Goal: Task Accomplishment & Management: Manage account settings

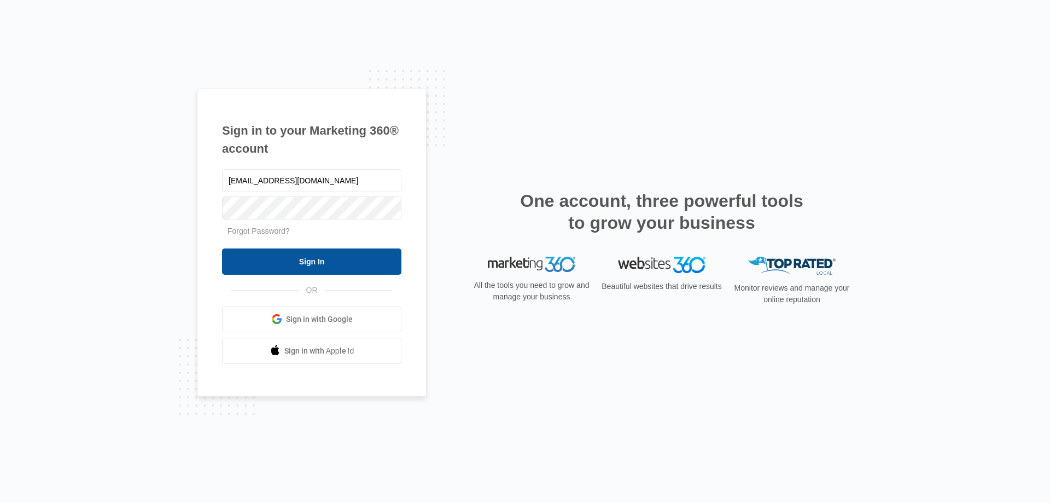
type input "[EMAIL_ADDRESS][DOMAIN_NAME]"
click at [222, 248] on input "Sign In" at bounding box center [311, 261] width 179 height 26
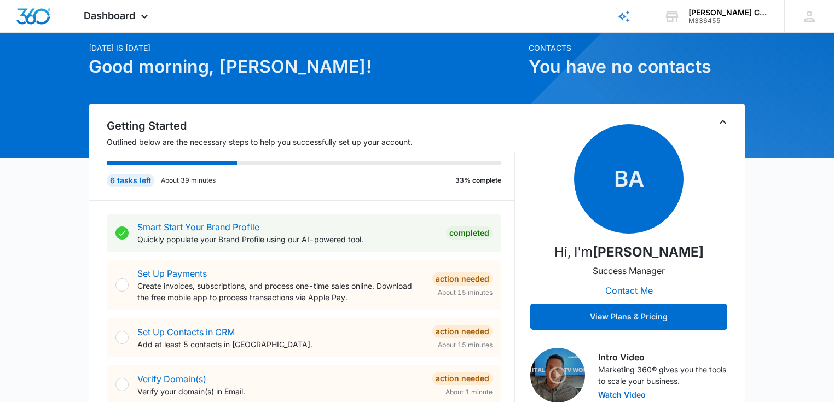
scroll to position [148, 0]
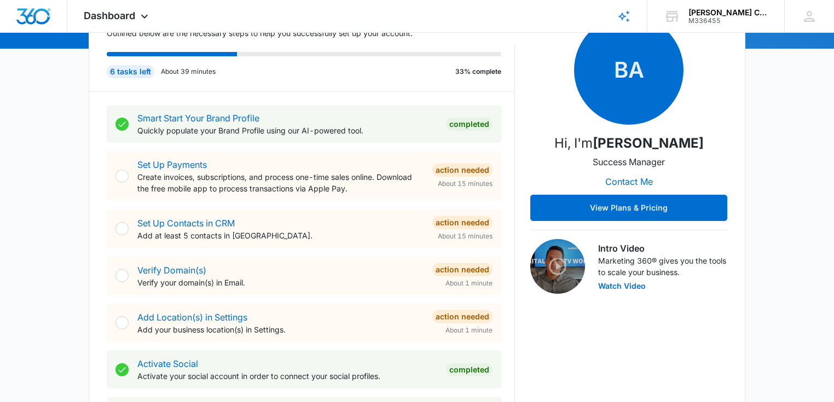
click at [122, 273] on div at bounding box center [121, 275] width 13 height 13
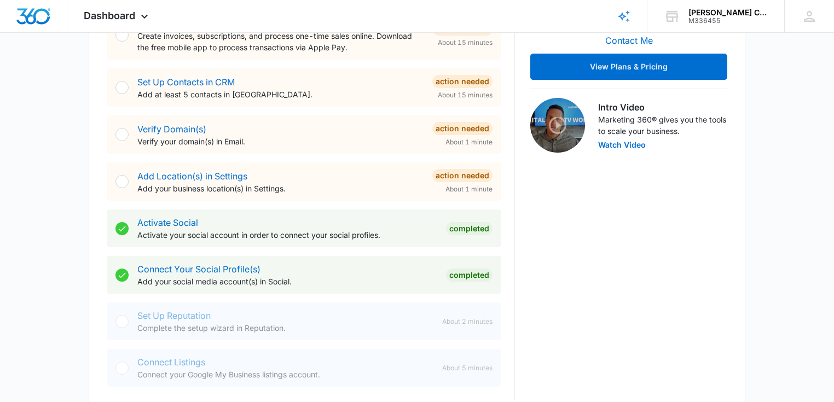
scroll to position [277, 0]
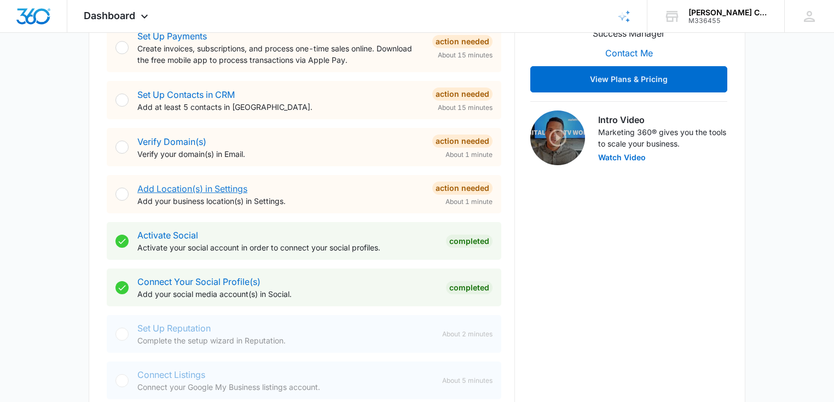
click at [234, 188] on link "Add Location(s) in Settings" at bounding box center [192, 188] width 110 height 11
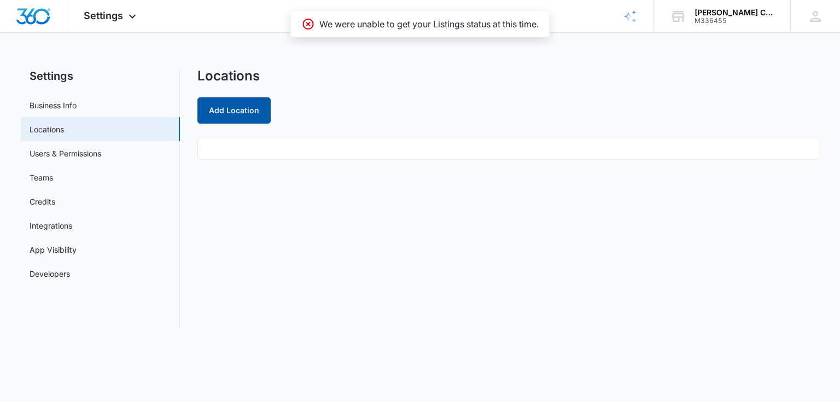
click at [243, 117] on button "Add Location" at bounding box center [233, 110] width 73 height 26
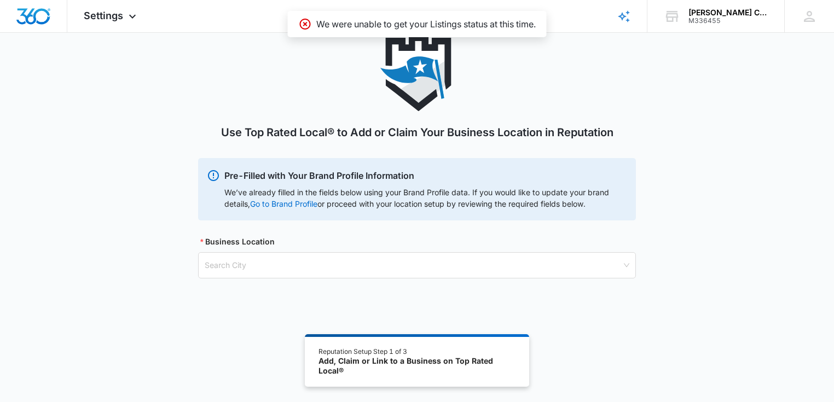
scroll to position [40, 0]
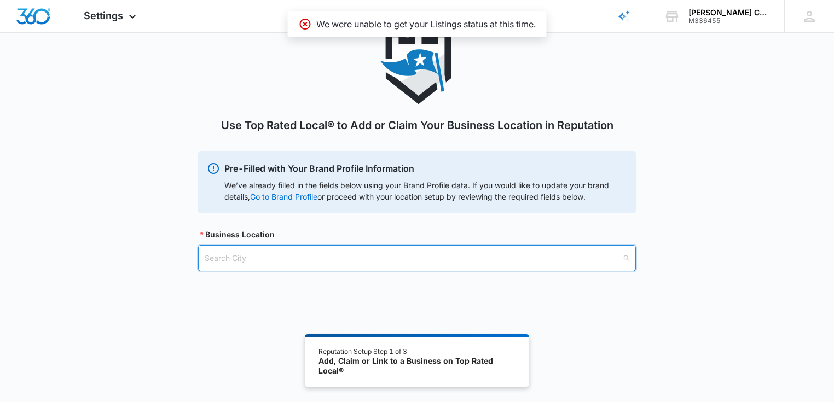
click at [261, 256] on input "search" at bounding box center [413, 258] width 417 height 25
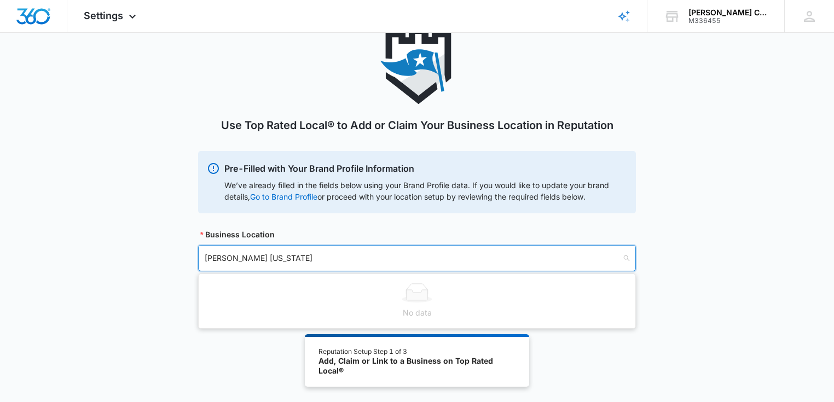
drag, startPoint x: 280, startPoint y: 259, endPoint x: 142, endPoint y: 280, distance: 140.0
click at [142, 280] on div "Use Top Rated Local® to Add or Claim Your Business Location in Reputation Pre-F…" at bounding box center [417, 162] width 834 height 270
type input "[STREET_ADDRESS]"
click at [304, 250] on input "[STREET_ADDRESS]" at bounding box center [413, 258] width 417 height 25
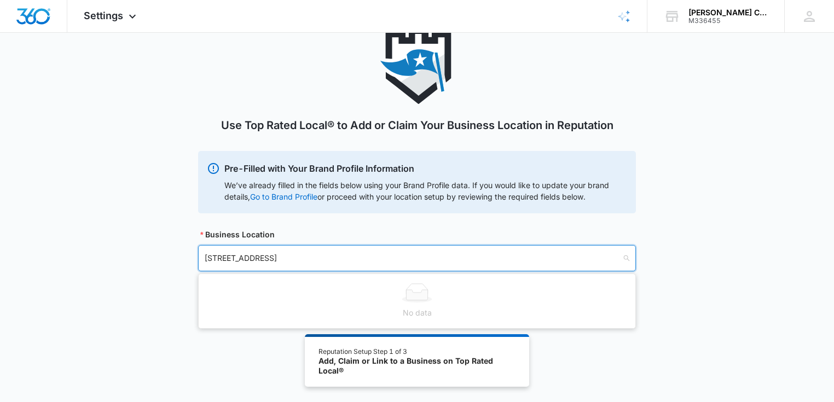
click at [304, 250] on input "[STREET_ADDRESS]" at bounding box center [413, 258] width 417 height 25
click at [142, 230] on div "Use Top Rated Local® to Add or Claim Your Business Location in Reputation Pre-F…" at bounding box center [417, 162] width 834 height 270
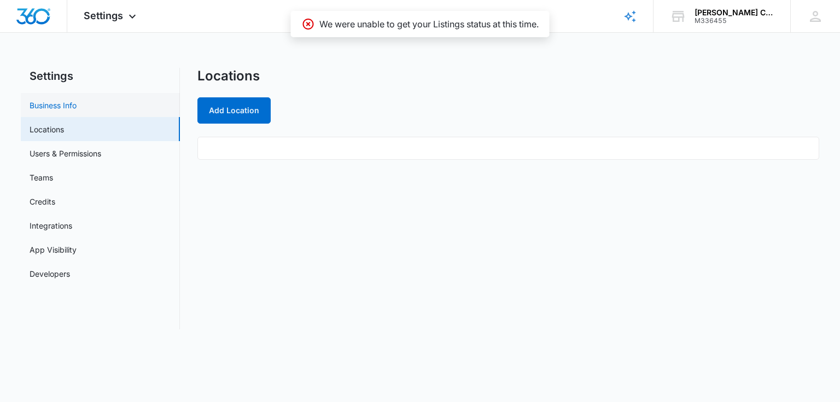
click at [64, 107] on link "Business Info" at bounding box center [53, 105] width 47 height 11
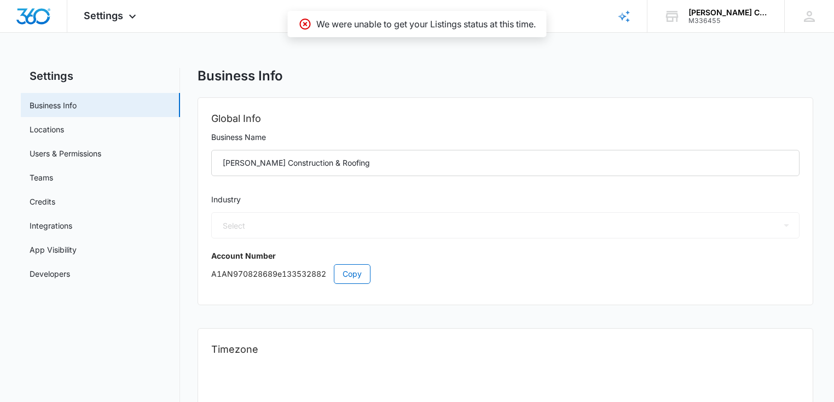
select select "6"
select select "US"
select select "America/[GEOGRAPHIC_DATA]"
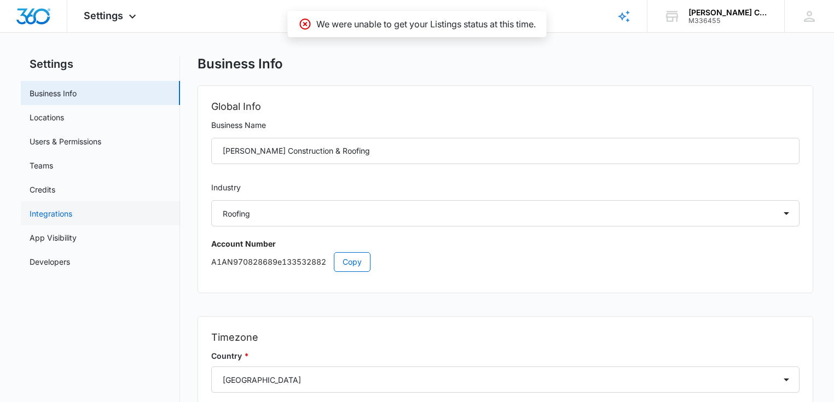
scroll to position [3, 0]
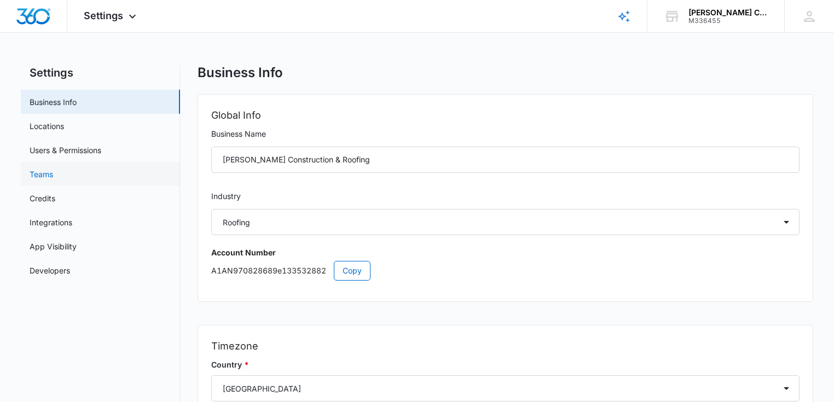
click at [53, 179] on link "Teams" at bounding box center [42, 174] width 24 height 11
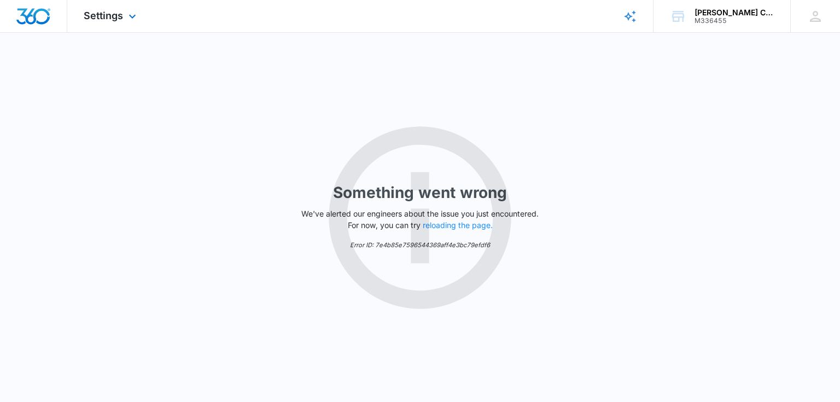
click at [38, 24] on img "Dashboard" at bounding box center [33, 16] width 35 height 16
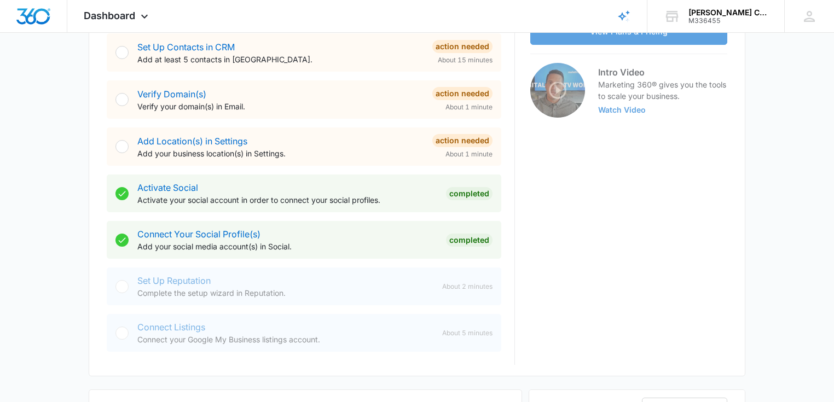
scroll to position [329, 0]
